Goal: Transaction & Acquisition: Purchase product/service

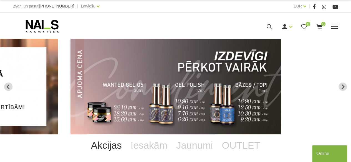
click at [337, 26] on span at bounding box center [334, 27] width 7 height 6
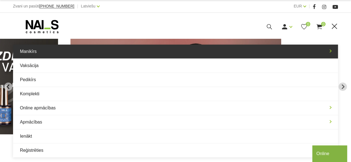
click at [83, 52] on link "Manikīrs" at bounding box center [175, 52] width 325 height 14
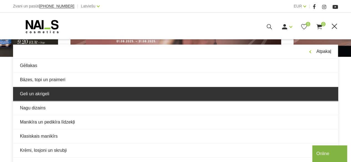
scroll to position [111, 0]
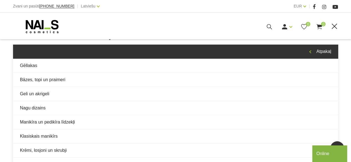
click at [323, 51] on link "Atpakaļ" at bounding box center [175, 52] width 325 height 14
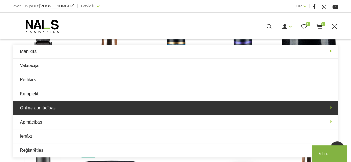
scroll to position [167, 0]
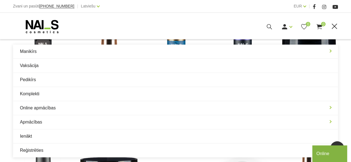
click at [271, 26] on use at bounding box center [269, 26] width 5 height 5
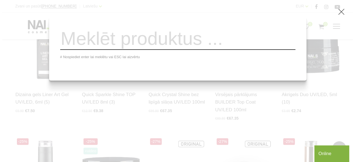
scroll to position [168, 0]
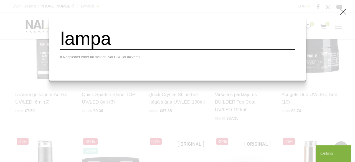
type input "lampa"
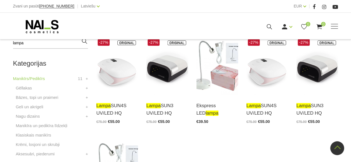
scroll to position [139, 0]
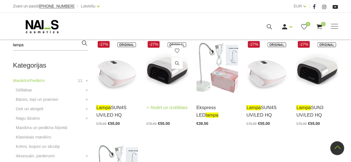
click at [161, 85] on img at bounding box center [167, 68] width 42 height 57
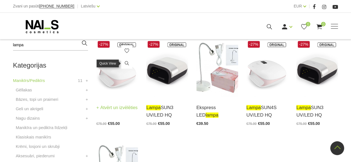
click at [130, 66] on link at bounding box center [126, 63] width 11 height 11
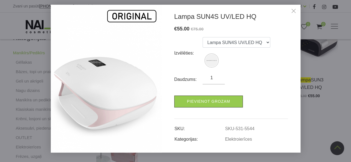
scroll to position [0, 0]
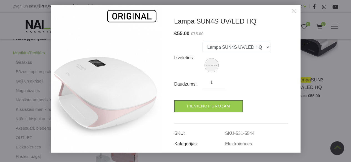
click at [295, 11] on link "Close" at bounding box center [294, 11] width 8 height 8
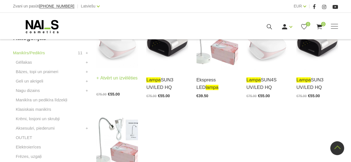
click at [107, 80] on link "Atvērt un izvēlēties" at bounding box center [116, 78] width 41 height 8
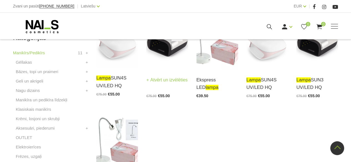
click at [162, 80] on link "Atvērt un izvēlēties" at bounding box center [166, 80] width 41 height 8
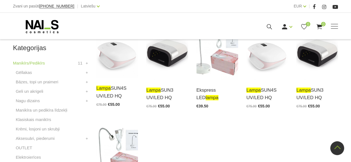
scroll to position [111, 0]
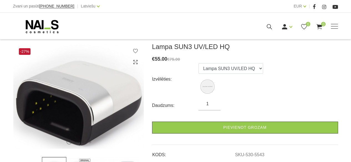
scroll to position [83, 0]
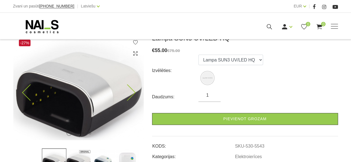
click at [135, 94] on img at bounding box center [78, 87] width 130 height 106
click at [132, 92] on icon at bounding box center [127, 93] width 16 height 16
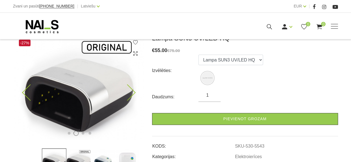
click at [132, 91] on icon at bounding box center [127, 93] width 16 height 16
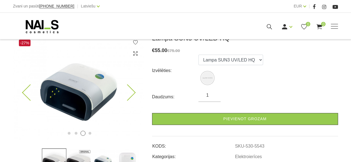
click at [132, 91] on icon at bounding box center [127, 93] width 16 height 16
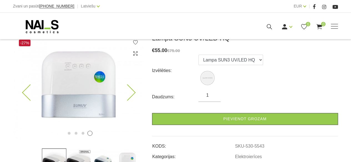
click at [132, 91] on icon at bounding box center [127, 93] width 16 height 16
click at [131, 89] on icon at bounding box center [127, 93] width 16 height 16
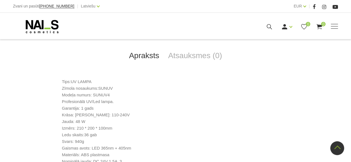
scroll to position [250, 0]
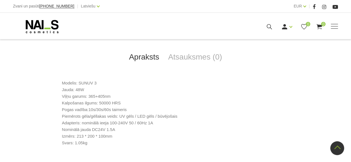
scroll to position [250, 0]
